Goal: Information Seeking & Learning: Find specific fact

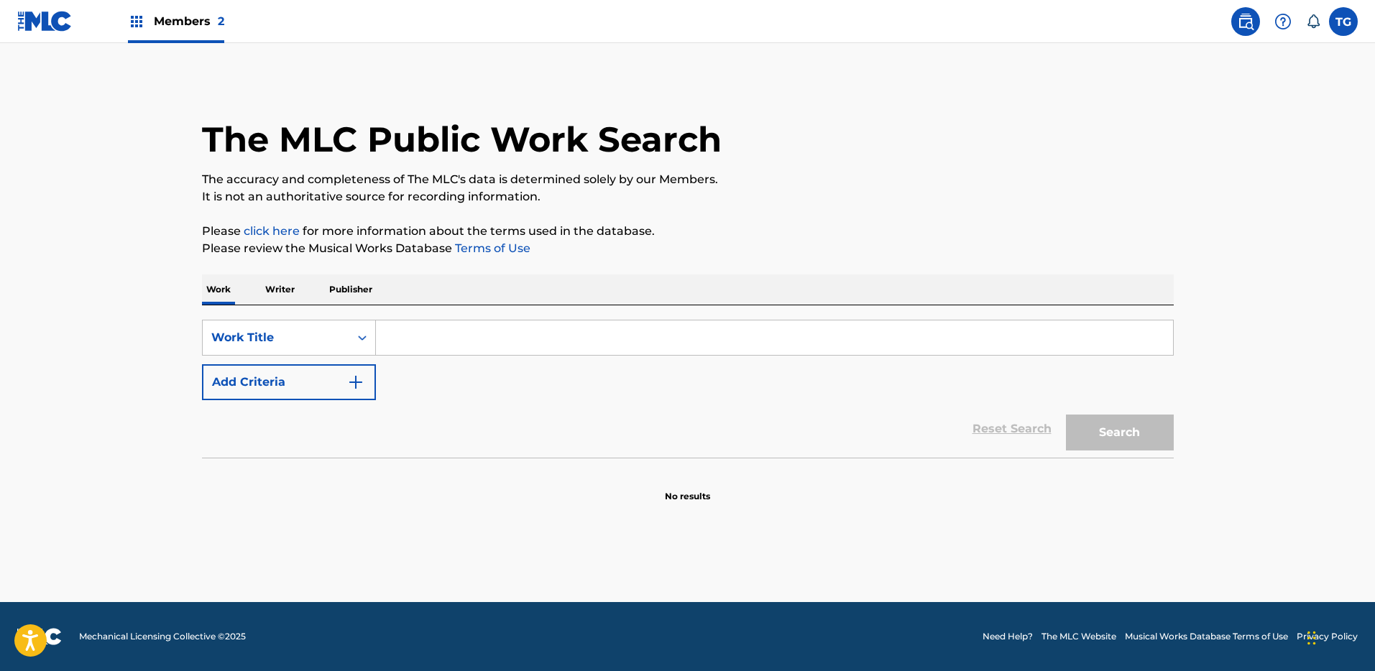
click at [405, 339] on input "Search Form" at bounding box center [774, 338] width 797 height 35
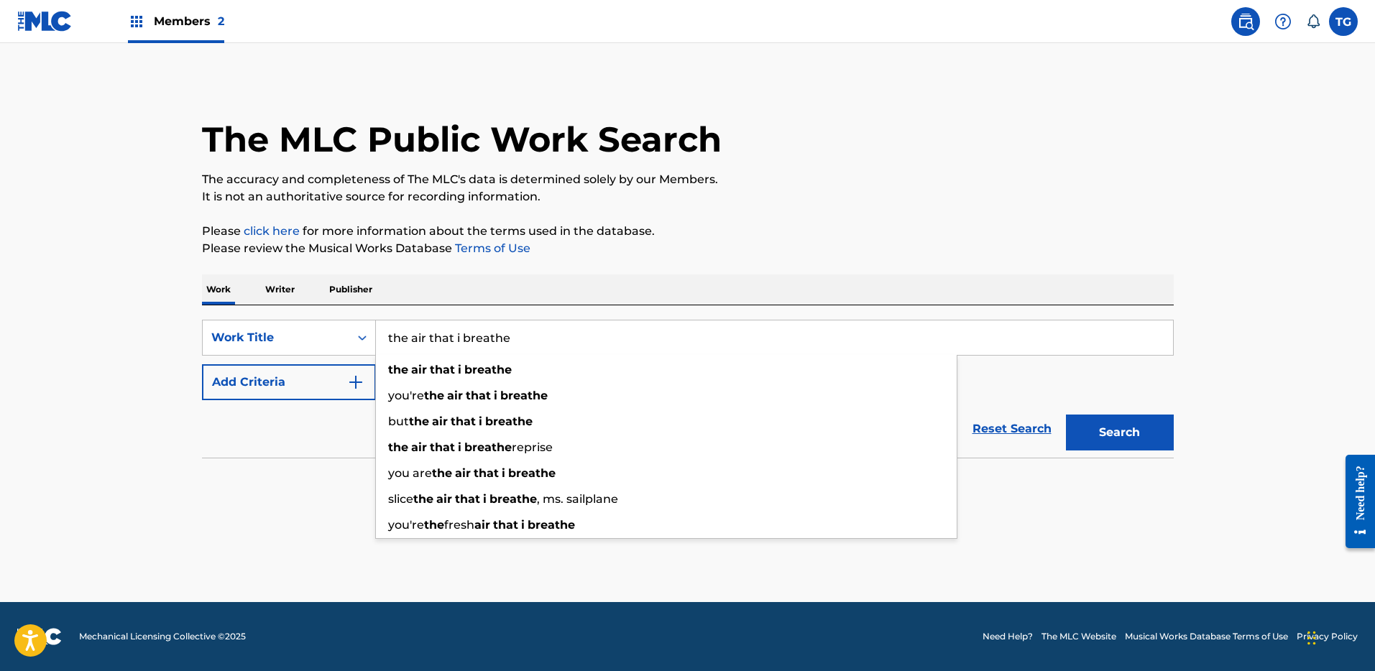
type input "the air that i breathe"
drag, startPoint x: 117, startPoint y: 369, endPoint x: 261, endPoint y: 399, distance: 146.9
click at [129, 369] on main "The MLC Public Work Search The accuracy and completeness of The MLC's data is d…" at bounding box center [687, 322] width 1375 height 559
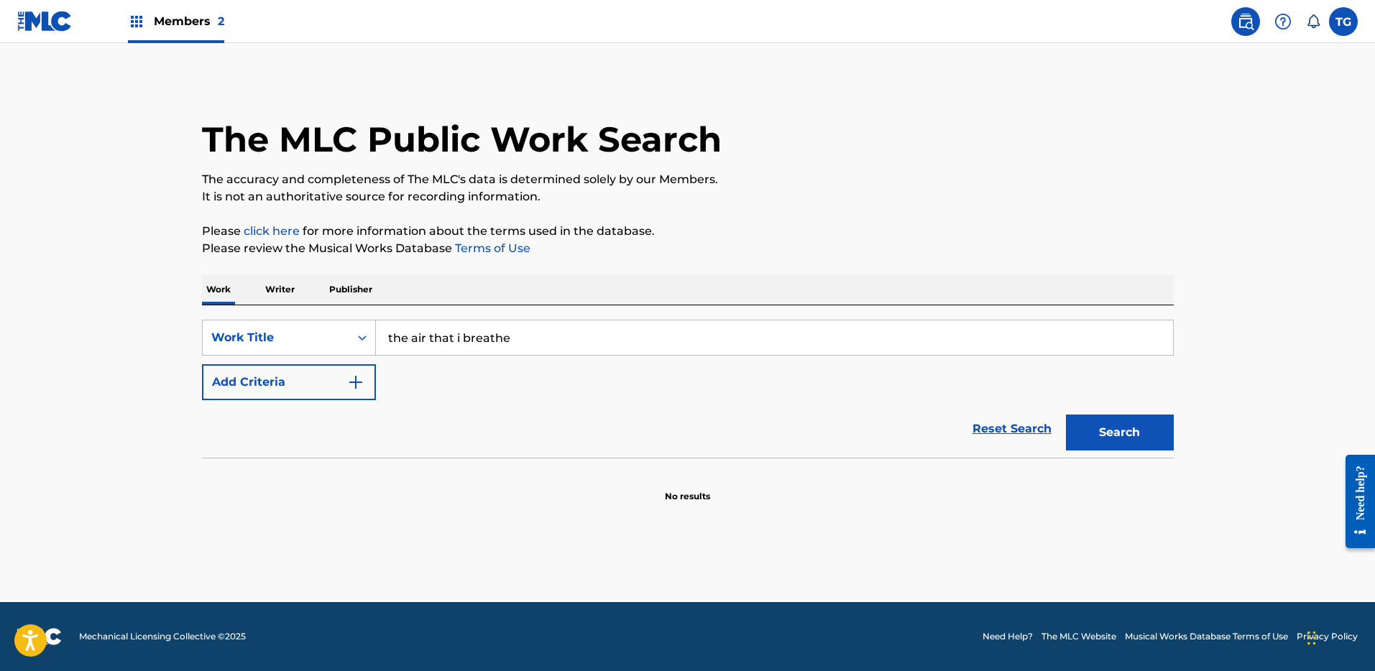
drag, startPoint x: 298, startPoint y: 401, endPoint x: 310, endPoint y: 393, distance: 14.6
click at [298, 401] on div "Reset Search Search" at bounding box center [688, 429] width 972 height 58
click at [318, 388] on button "Add Criteria" at bounding box center [289, 382] width 174 height 36
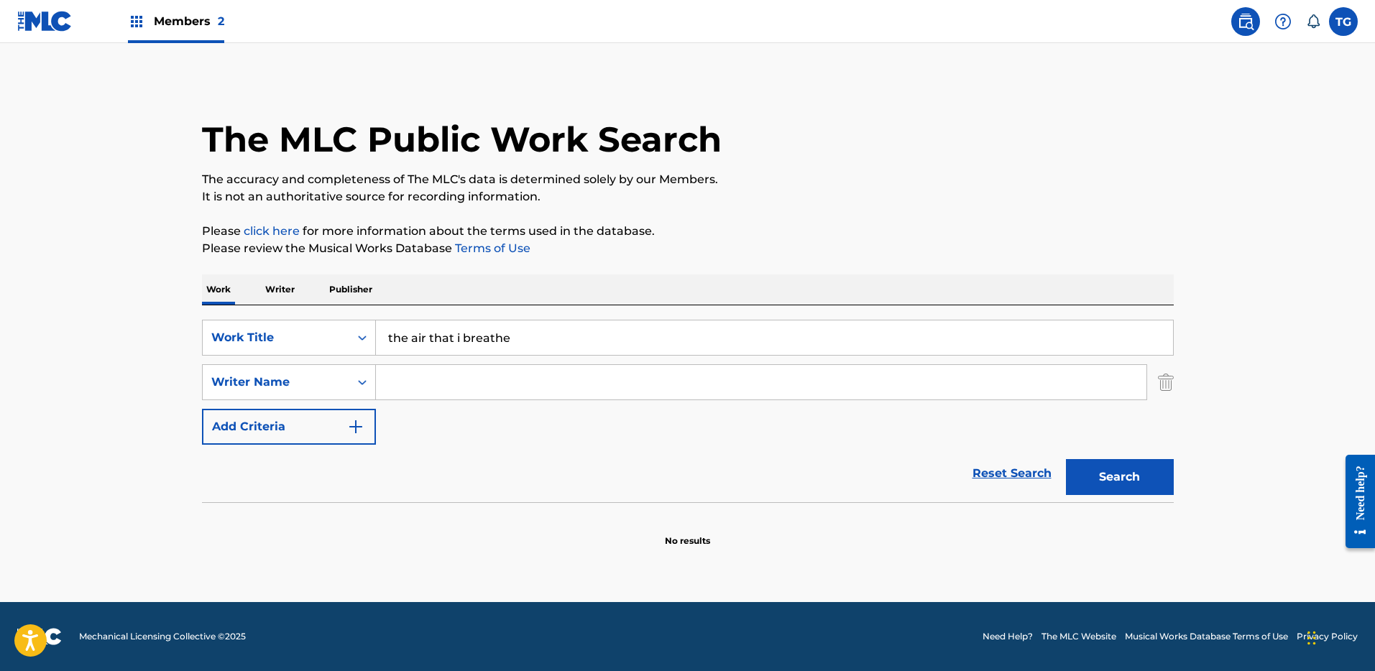
click at [444, 384] on input "Search Form" at bounding box center [761, 382] width 771 height 35
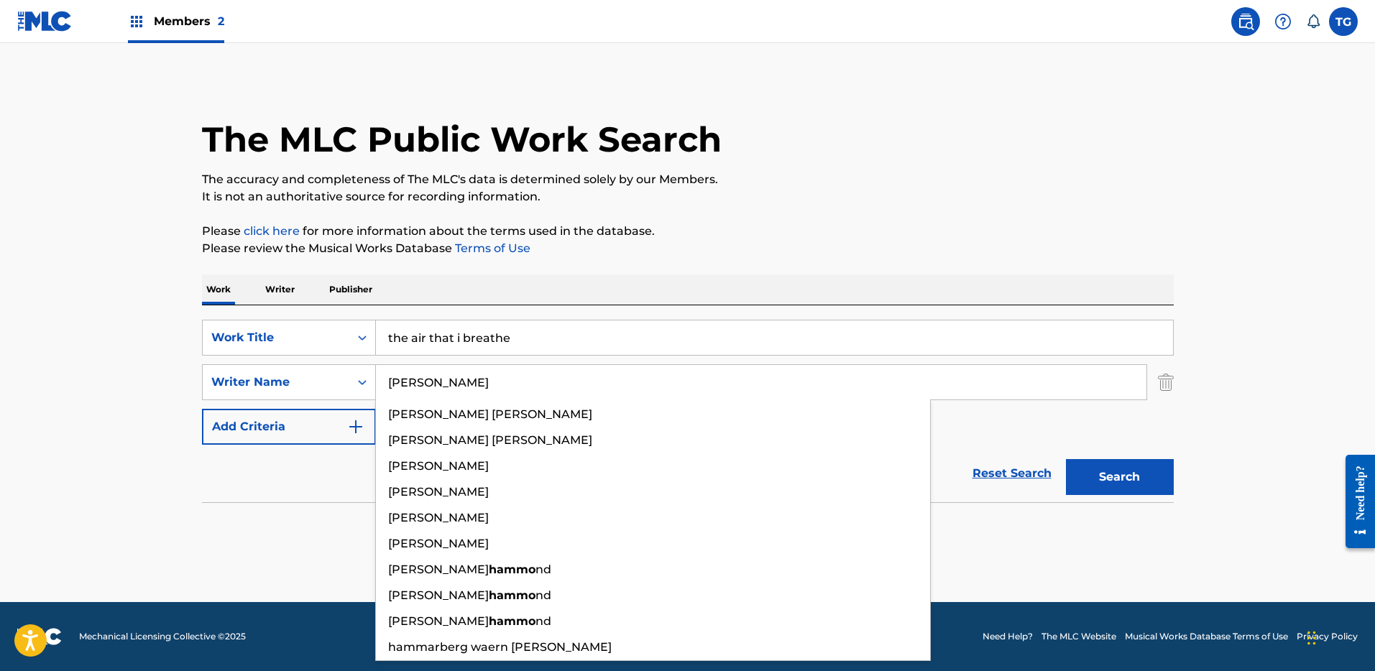
type input "[PERSON_NAME]"
click at [1066, 459] on button "Search" at bounding box center [1120, 477] width 108 height 36
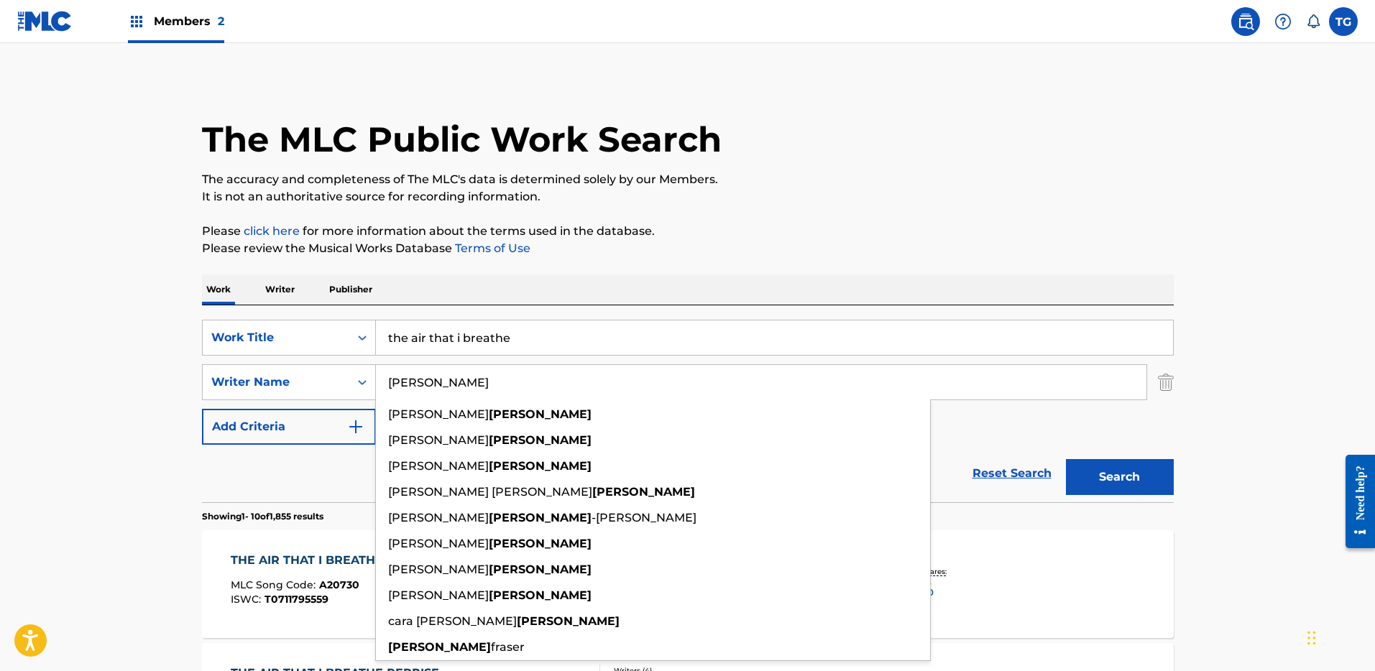
click at [592, 250] on p "Please review the Musical Works Database Terms of Use" at bounding box center [688, 248] width 972 height 17
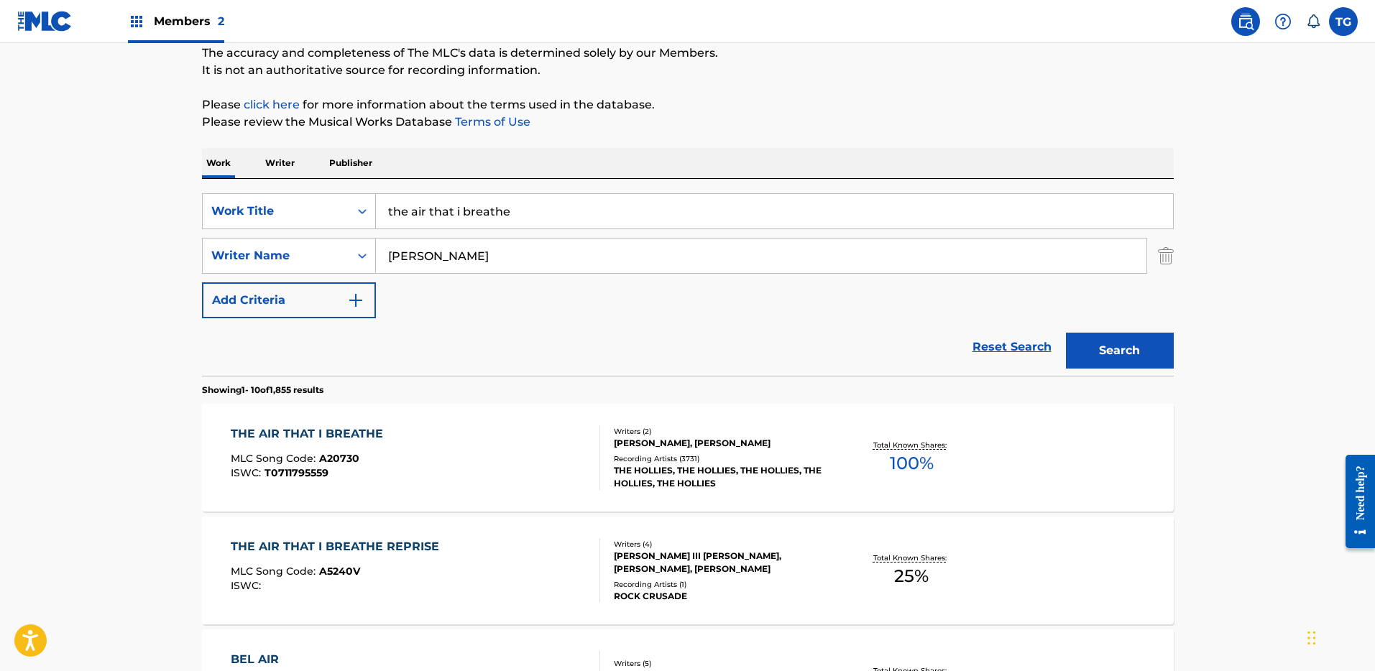
scroll to position [155, 0]
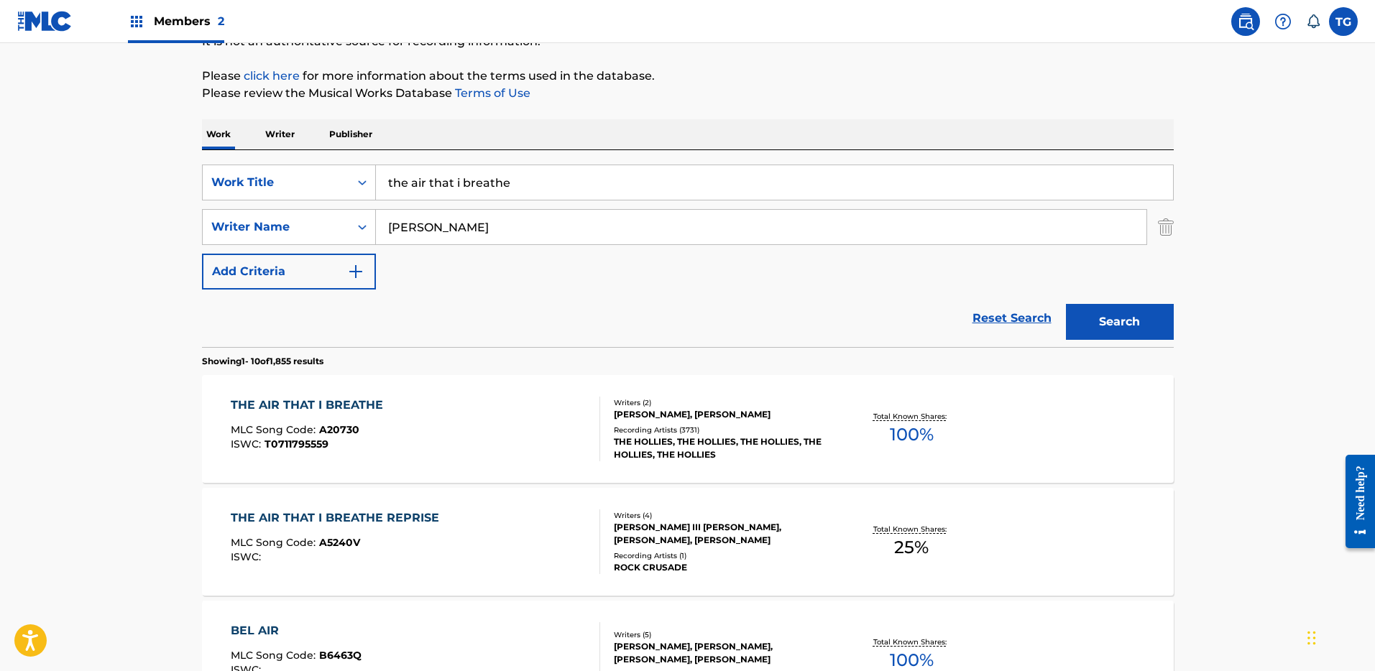
click at [307, 424] on span "MLC Song Code :" at bounding box center [275, 429] width 88 height 13
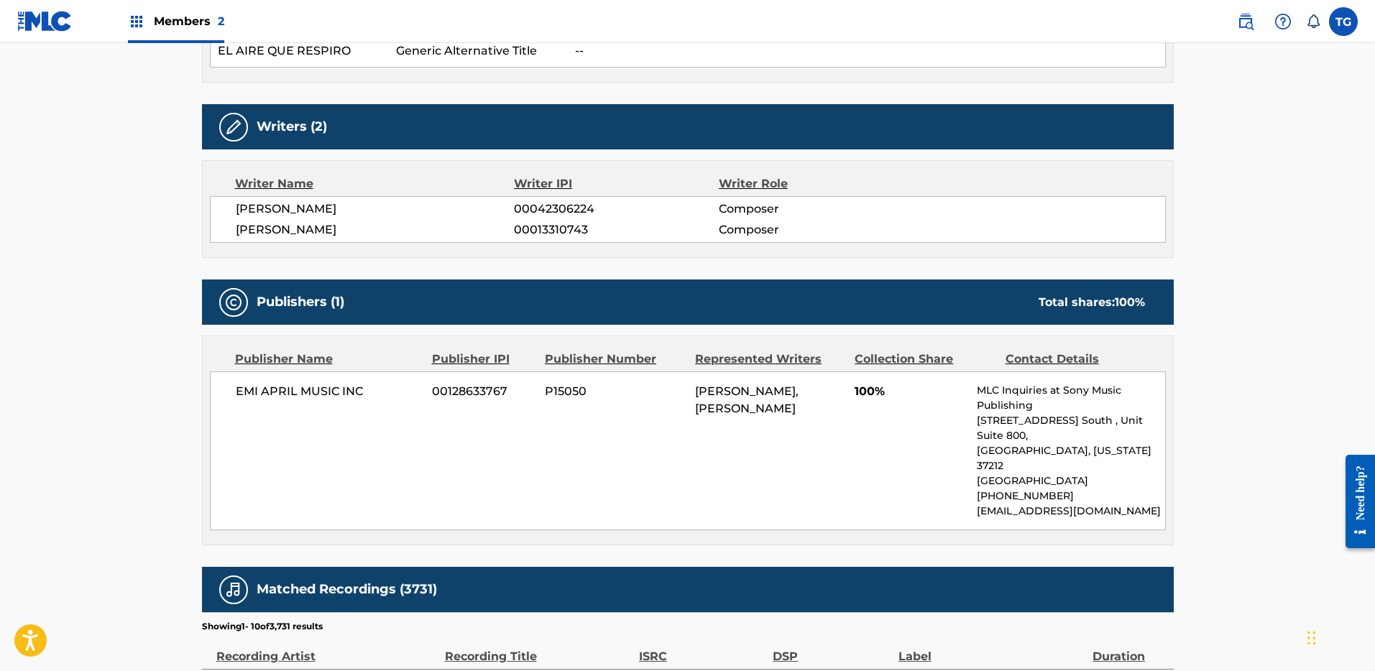
scroll to position [489, 0]
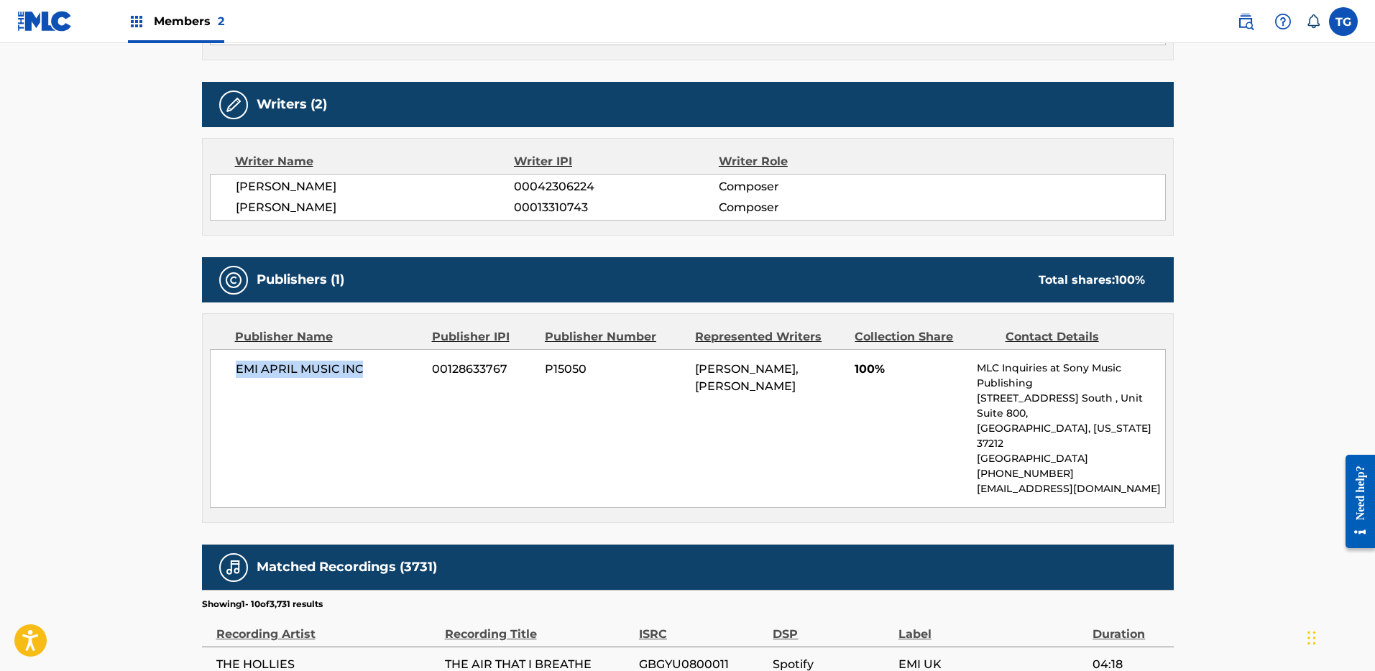
drag, startPoint x: 235, startPoint y: 368, endPoint x: 366, endPoint y: 367, distance: 130.9
click at [366, 367] on span "EMI APRIL MUSIC INC" at bounding box center [329, 369] width 186 height 17
copy span "EMI APRIL MUSIC INC"
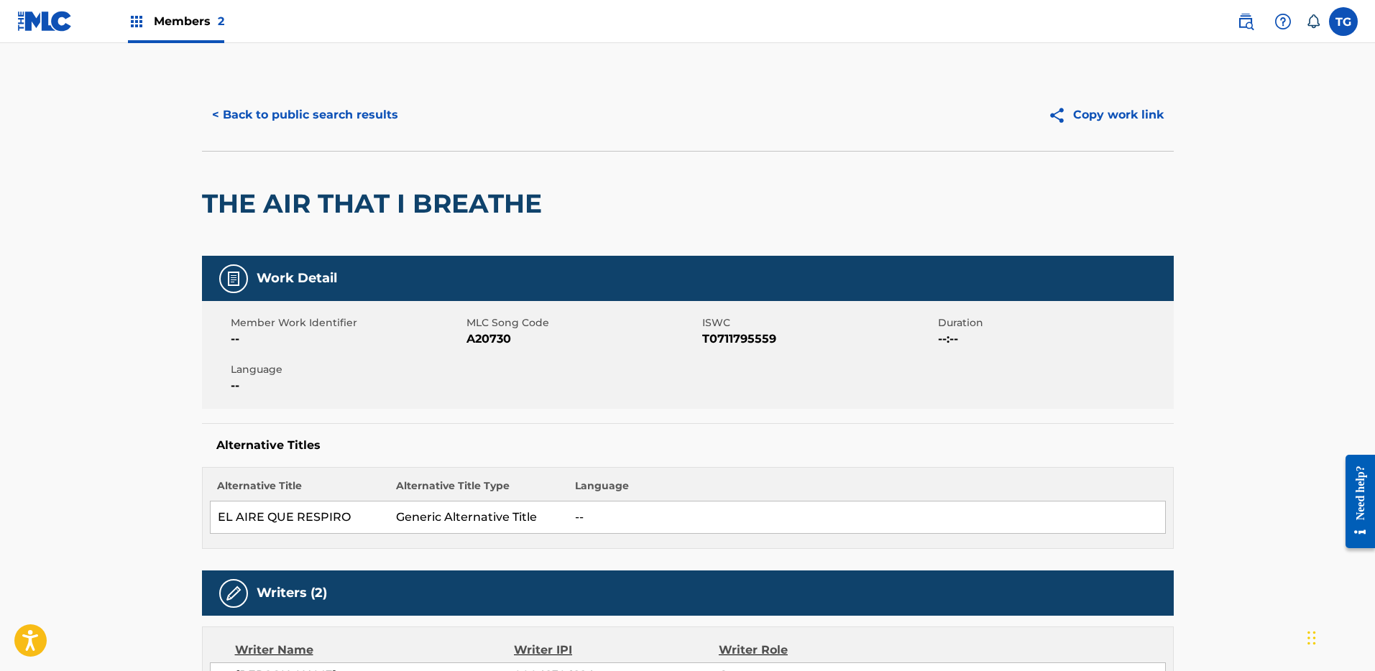
click at [382, 117] on button "< Back to public search results" at bounding box center [305, 115] width 206 height 36
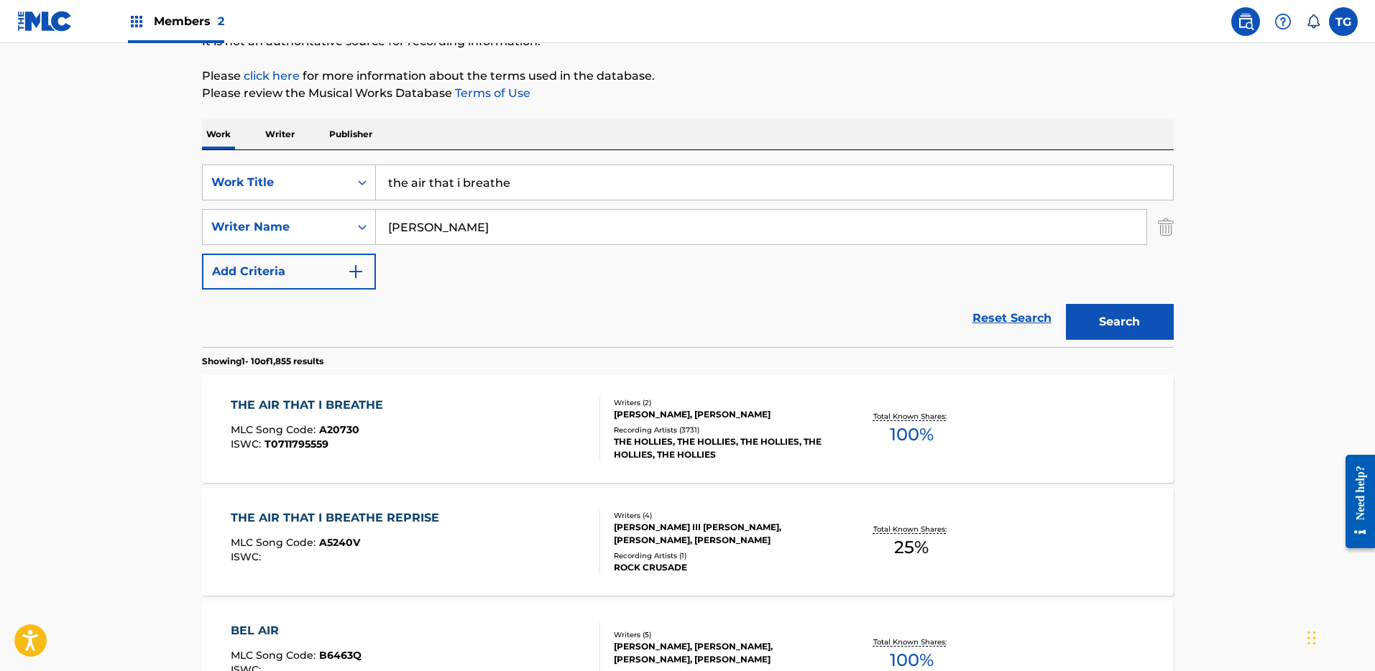
click at [499, 183] on input "the air that i breathe" at bounding box center [774, 182] width 797 height 35
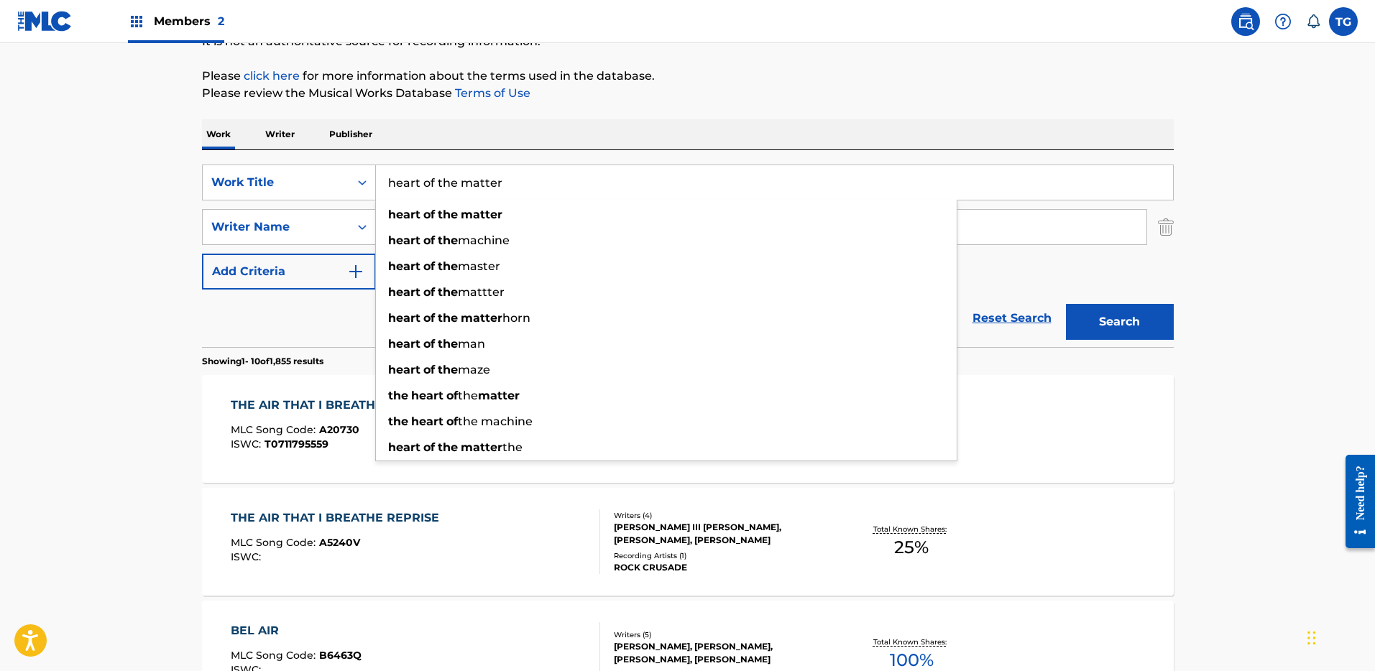
type input "heart of the matter"
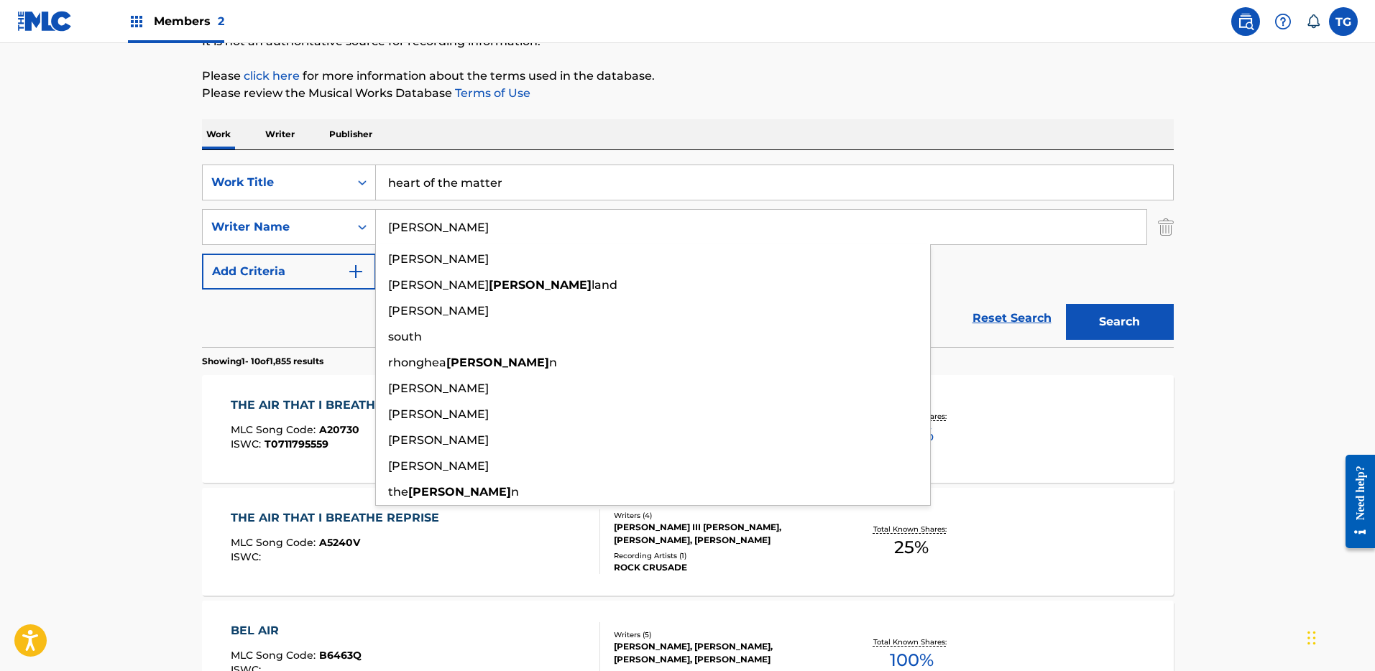
type input "[PERSON_NAME]"
click at [1066, 304] on button "Search" at bounding box center [1120, 322] width 108 height 36
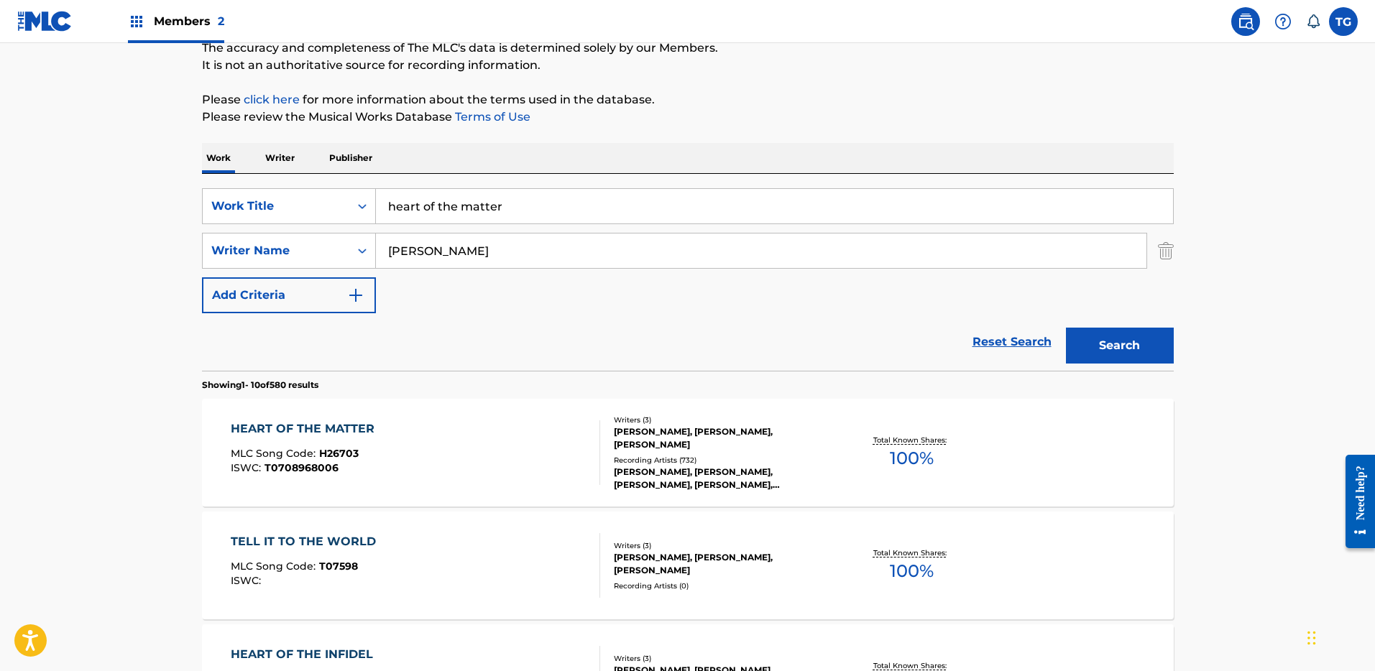
scroll to position [261, 0]
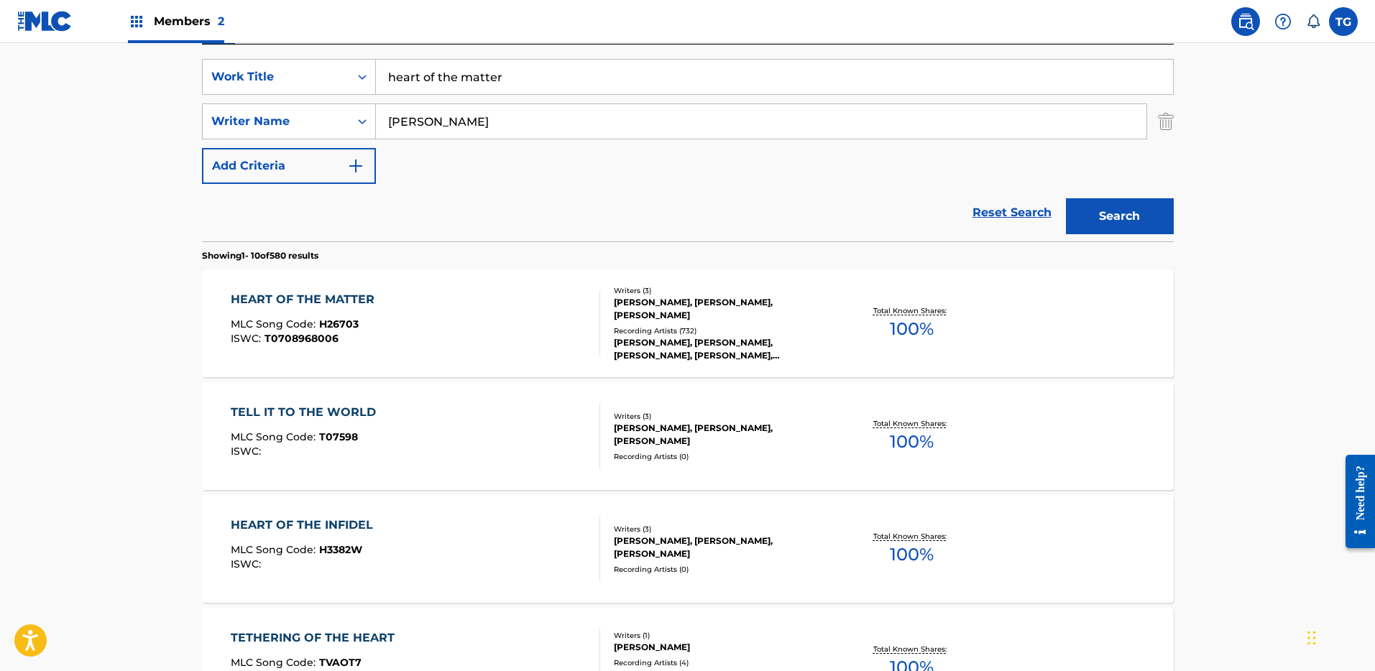
click at [375, 316] on div "HEART OF THE MATTER MLC Song Code : H26703 ISWC : T0708968006" at bounding box center [306, 323] width 151 height 65
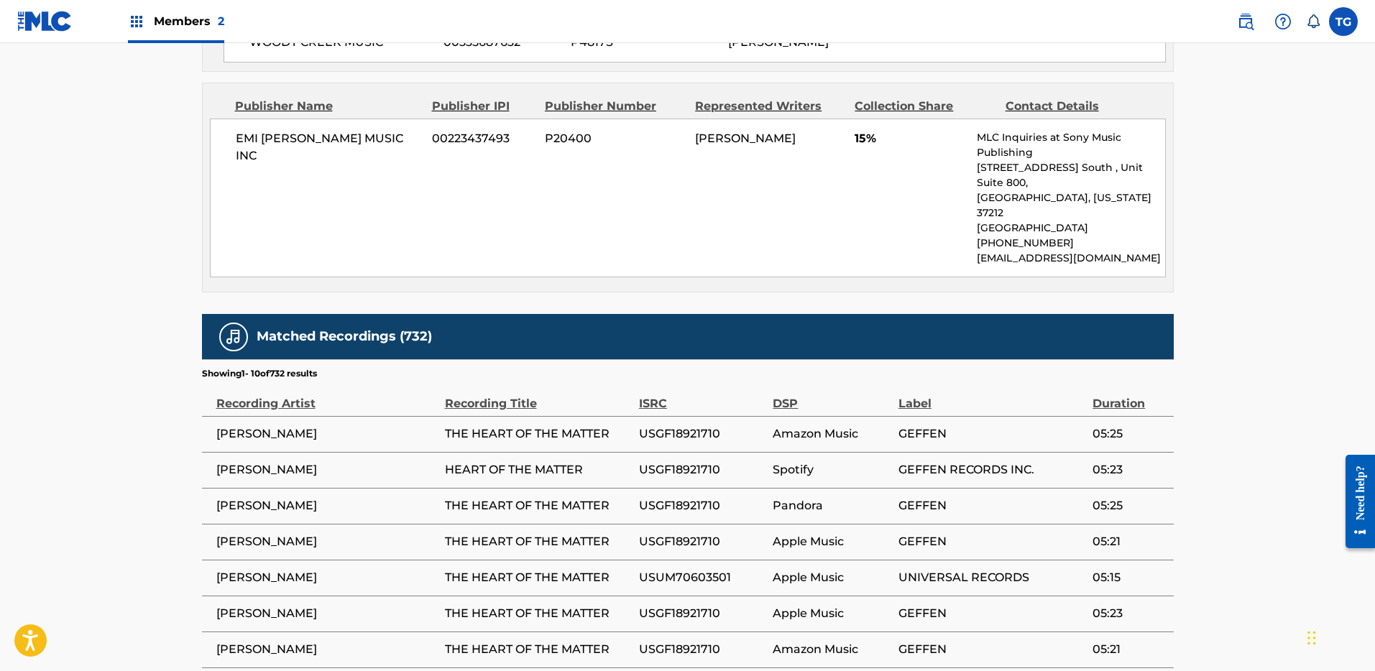
scroll to position [1260, 0]
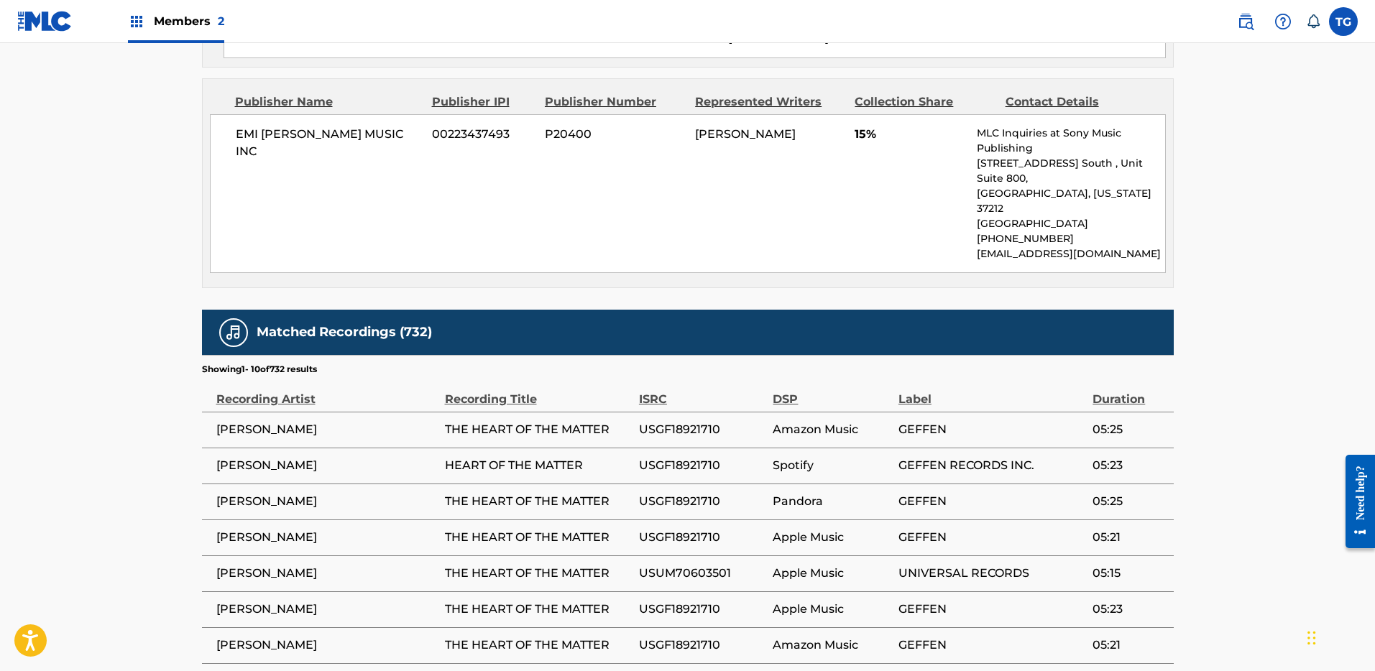
click at [259, 421] on span "[PERSON_NAME]" at bounding box center [326, 429] width 221 height 17
copy div "[PERSON_NAME]"
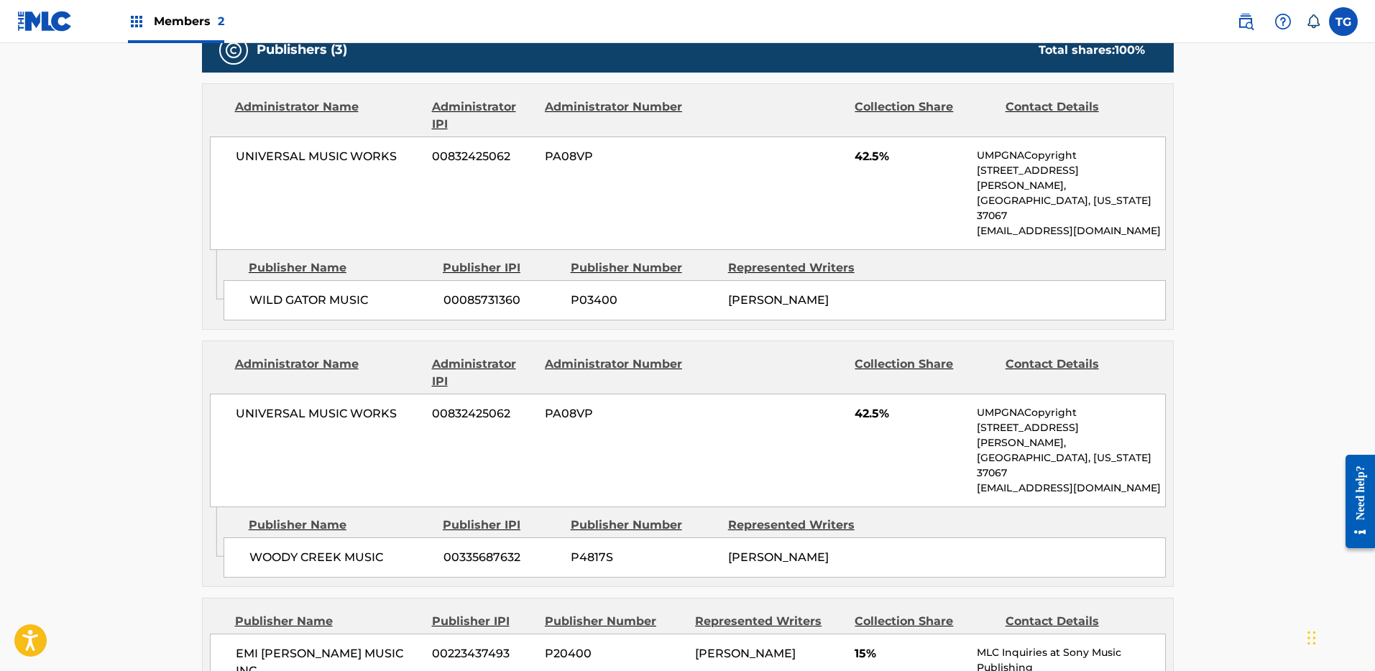
scroll to position [741, 0]
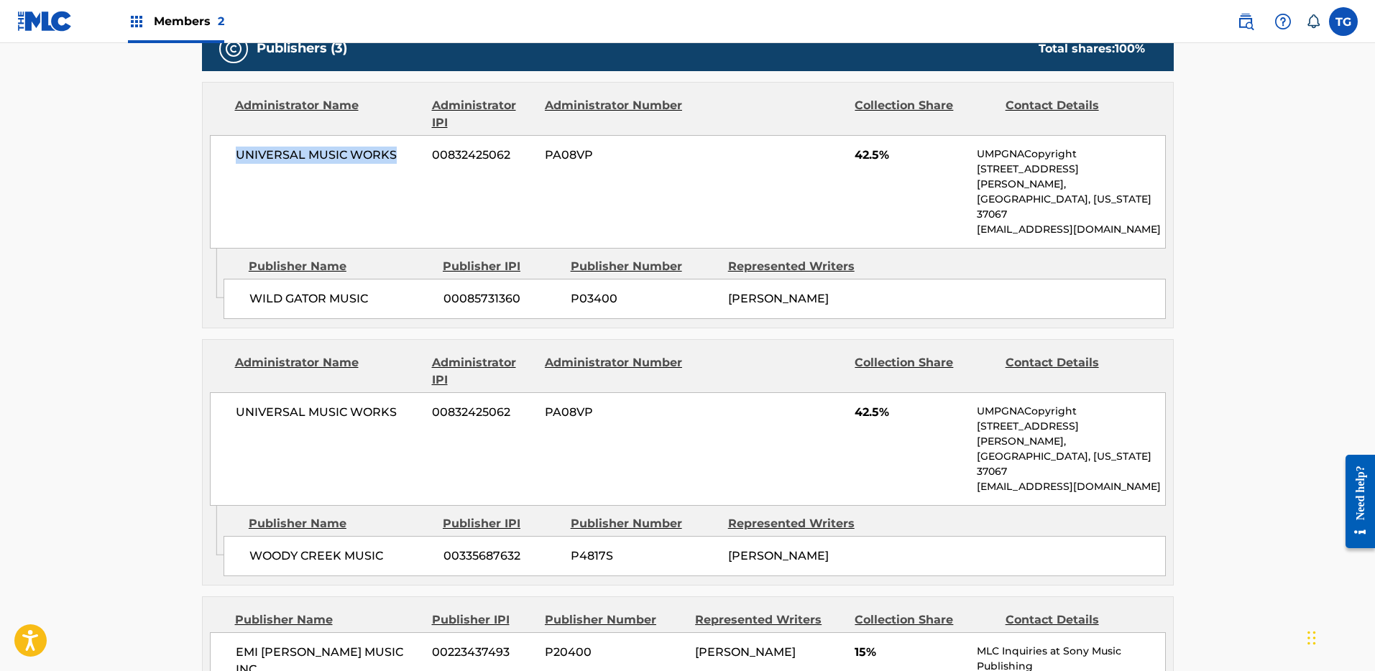
drag, startPoint x: 238, startPoint y: 152, endPoint x: 393, endPoint y: 152, distance: 155.3
click at [393, 152] on span "UNIVERSAL MUSIC WORKS" at bounding box center [329, 155] width 186 height 17
copy span "UNIVERSAL MUSIC WORKS"
drag, startPoint x: 99, startPoint y: 347, endPoint x: 124, endPoint y: 338, distance: 26.8
click at [99, 347] on main "< Back to public search results Copy work link HEART OF THE MATTER Work Detail …" at bounding box center [687, 333] width 1375 height 2063
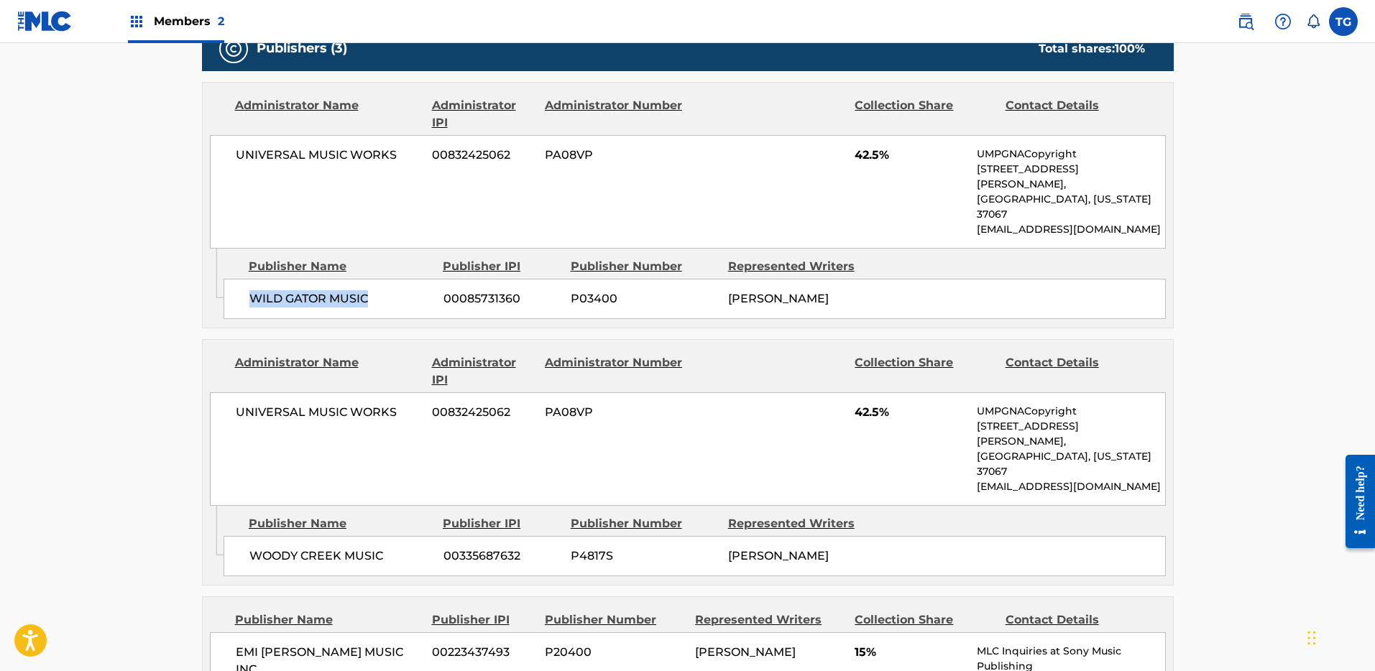
drag, startPoint x: 249, startPoint y: 266, endPoint x: 388, endPoint y: 267, distance: 138.0
click at [388, 290] on span "WILD GATOR MUSIC" at bounding box center [340, 298] width 183 height 17
copy span "WILD GATOR MUSIC"
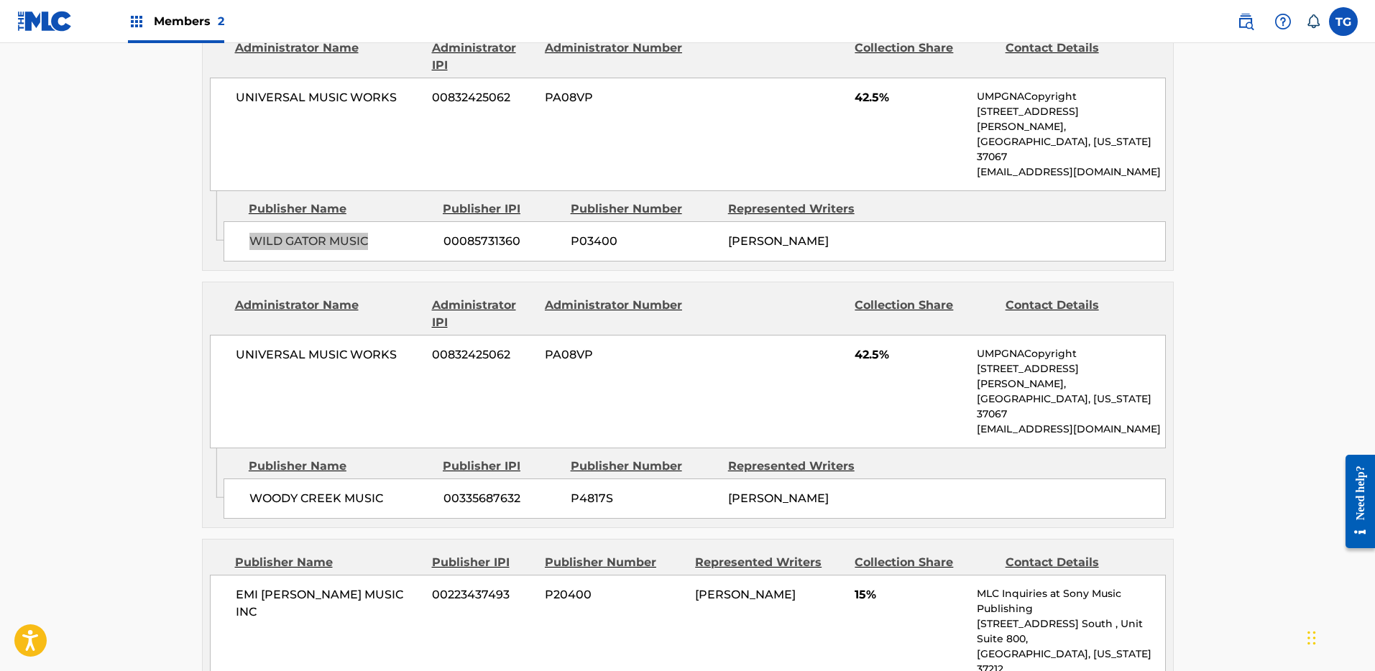
scroll to position [792, 0]
